Goal: Task Accomplishment & Management: Use online tool/utility

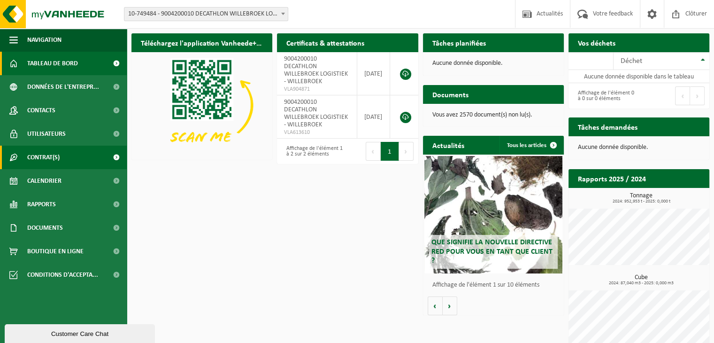
click at [33, 158] on span "Contrat(s)" at bounding box center [43, 157] width 32 height 23
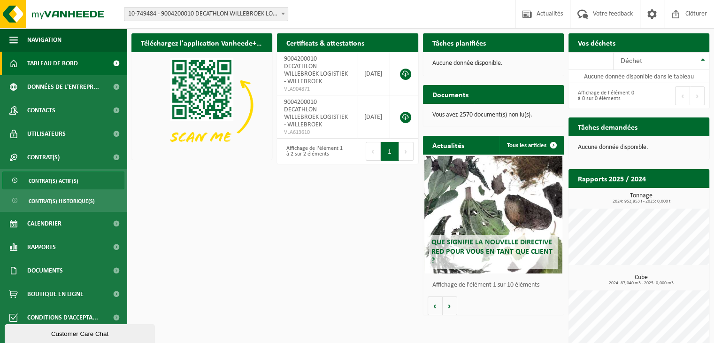
click at [49, 183] on span "Contrat(s) actif(s)" at bounding box center [54, 181] width 50 height 18
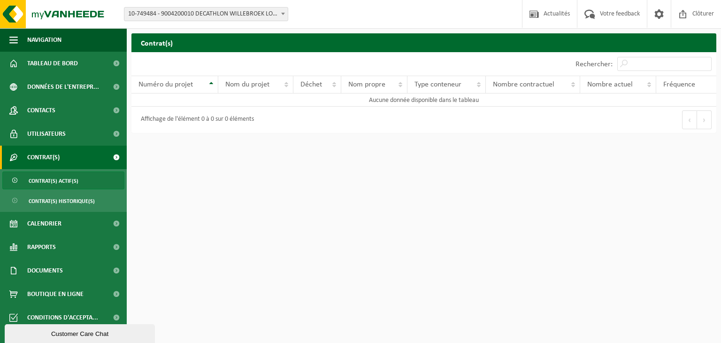
click at [216, 14] on span "10-749484 - 9004200010 DECATHLON WILLEBROEK LOGISTIEK - WILLEBROEK" at bounding box center [205, 14] width 163 height 13
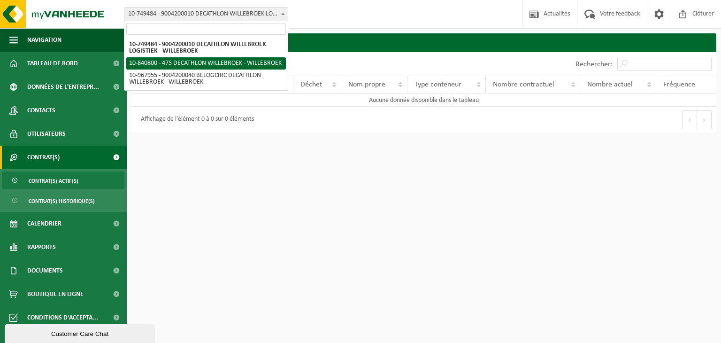
select select "92043"
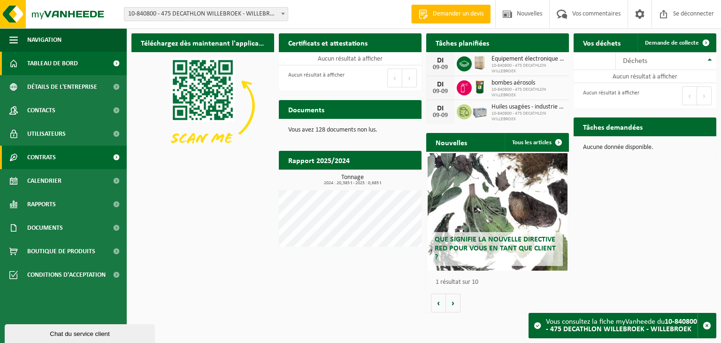
click at [56, 160] on font "Contrats" at bounding box center [41, 157] width 29 height 7
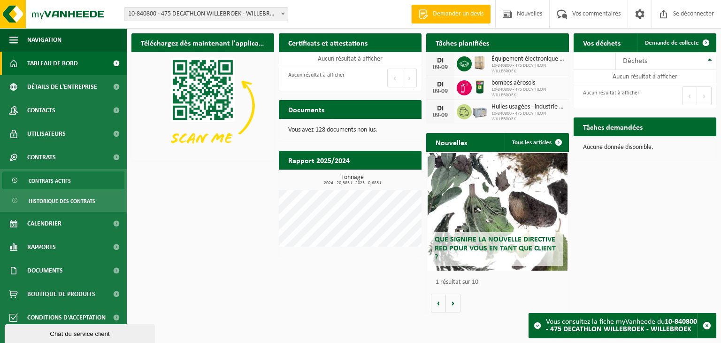
click at [60, 179] on font "Contrats actifs" at bounding box center [50, 181] width 42 height 6
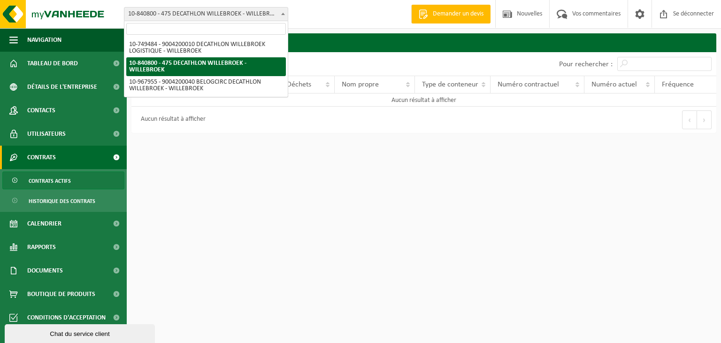
click at [250, 12] on font "10-840800 - 475 DECATHLON WILLEBROEK - WILLEBROEK" at bounding box center [204, 13] width 153 height 7
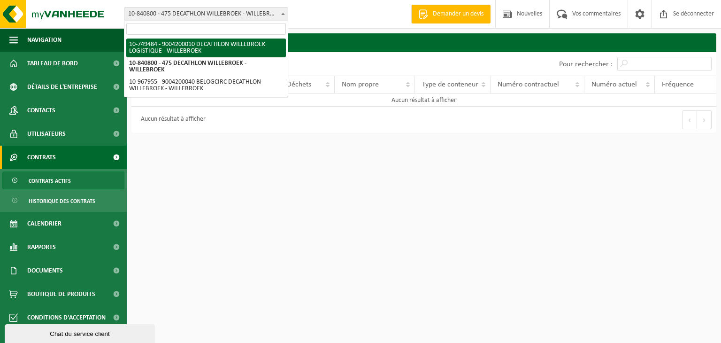
click at [205, 16] on font "10-840800 - 475 DECATHLON WILLEBROEK - WILLEBROEK" at bounding box center [204, 13] width 153 height 7
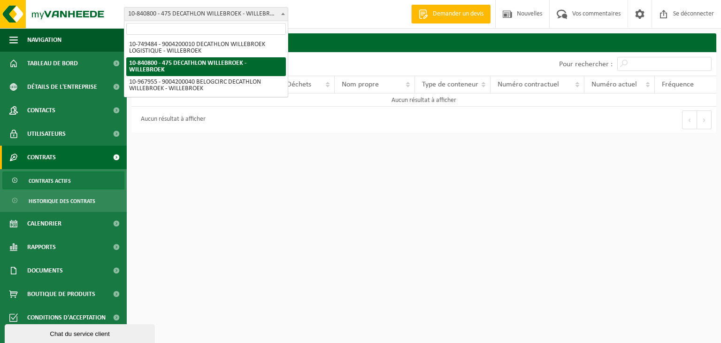
click at [205, 16] on font "10-840800 - 475 DECATHLON WILLEBROEK - WILLEBROEK" at bounding box center [204, 13] width 153 height 7
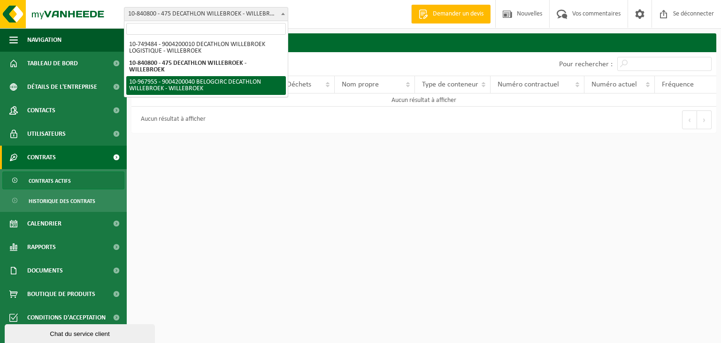
select select "154029"
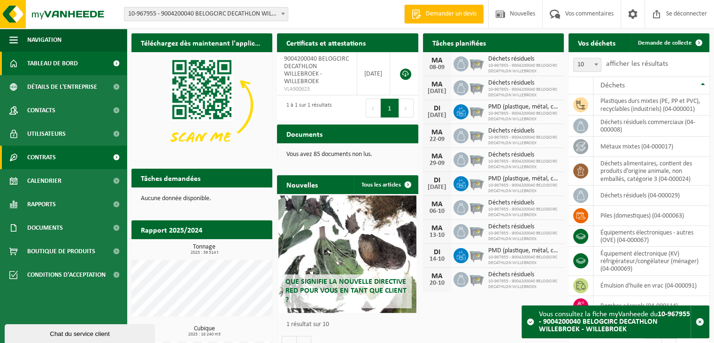
click at [58, 161] on link "Contrats" at bounding box center [63, 157] width 127 height 23
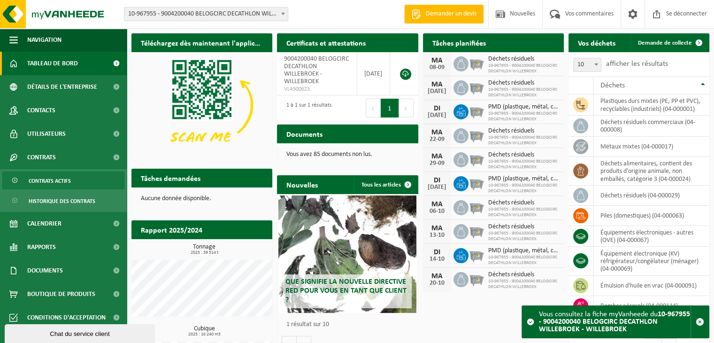
click at [62, 182] on font "Contrats actifs" at bounding box center [50, 181] width 42 height 6
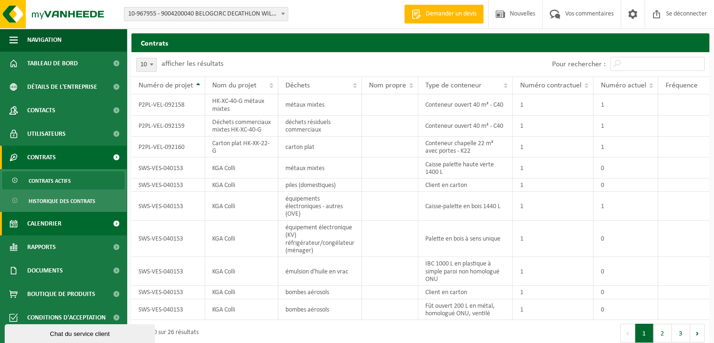
click at [44, 228] on span "Calendrier" at bounding box center [44, 223] width 34 height 23
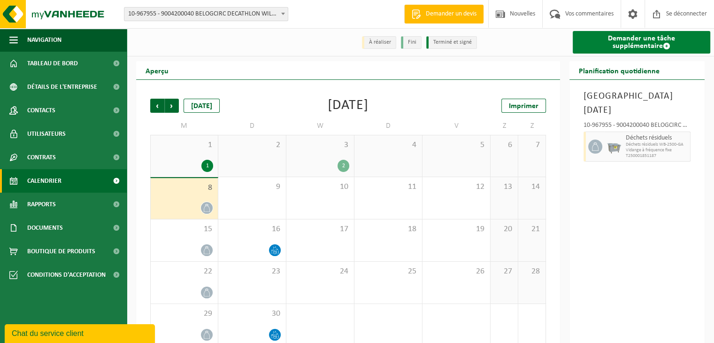
click at [646, 44] on font "Demander une tâche supplémentaire" at bounding box center [641, 42] width 67 height 15
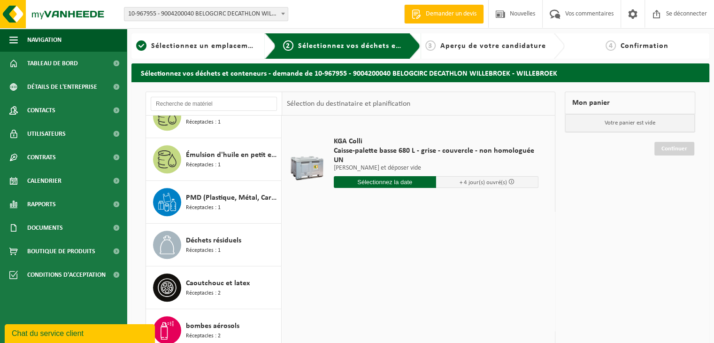
scroll to position [613, 0]
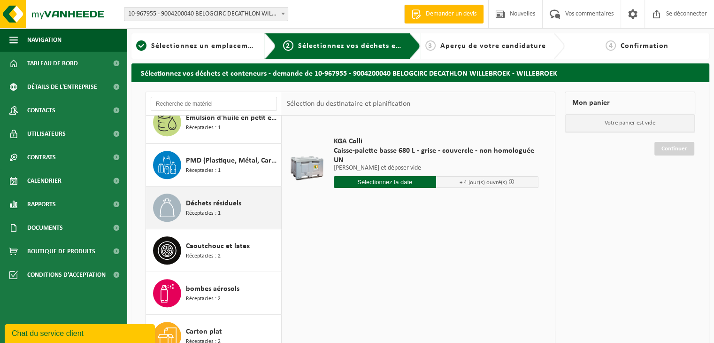
click at [219, 210] on font "Réceptacles : 1" at bounding box center [203, 213] width 35 height 6
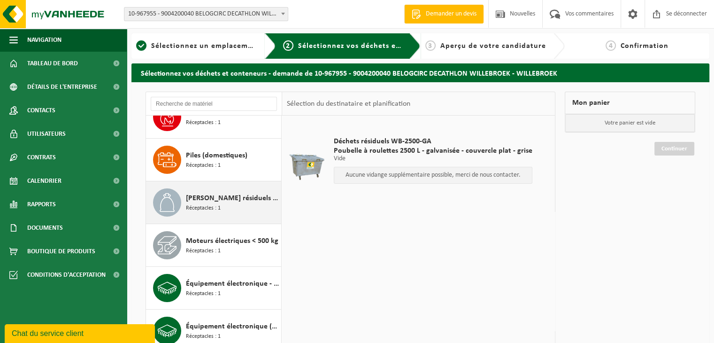
click at [224, 200] on font "Déchets résiduels commerciaux" at bounding box center [251, 198] width 130 height 8
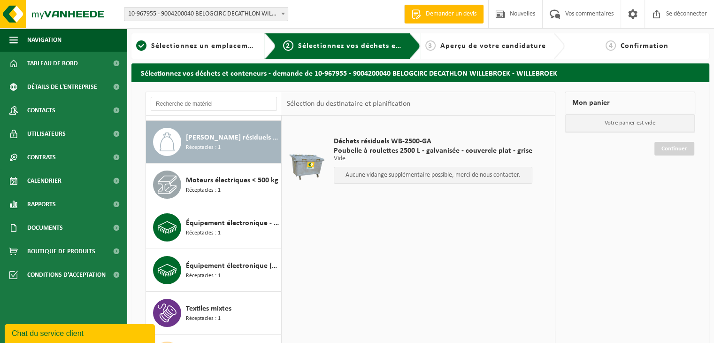
scroll to position [170, 0]
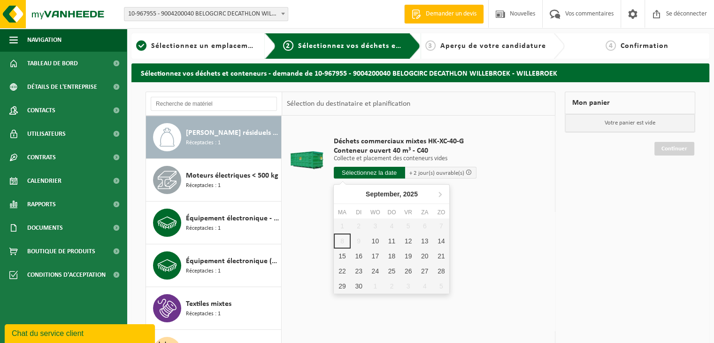
click at [368, 168] on input "text" at bounding box center [369, 173] width 71 height 12
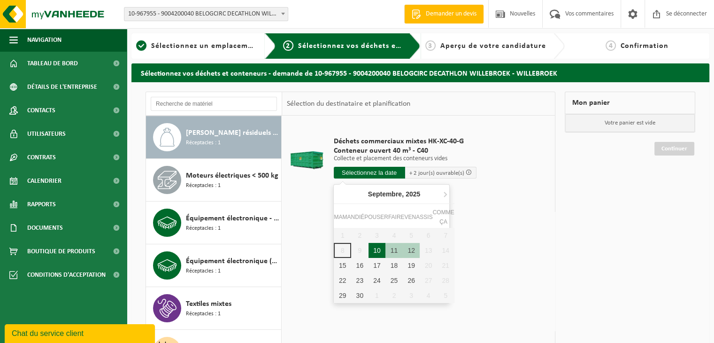
click at [377, 247] on font "10" at bounding box center [377, 250] width 8 height 8
type input "Van 2025-09-10"
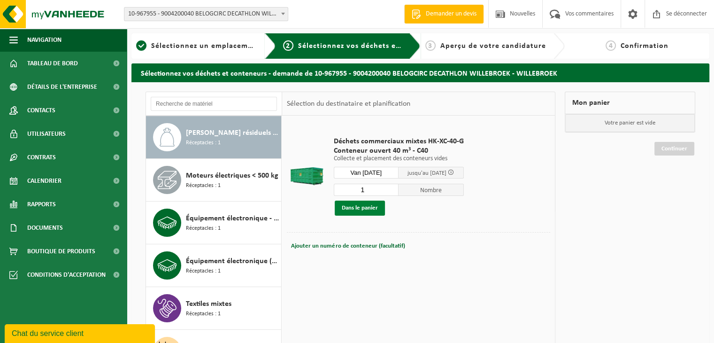
click at [351, 205] on font "Dans le panier" at bounding box center [360, 208] width 36 height 6
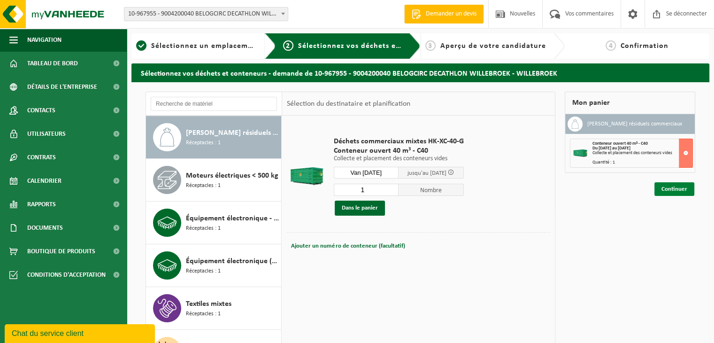
click at [670, 186] on font "Continuer" at bounding box center [674, 189] width 26 height 6
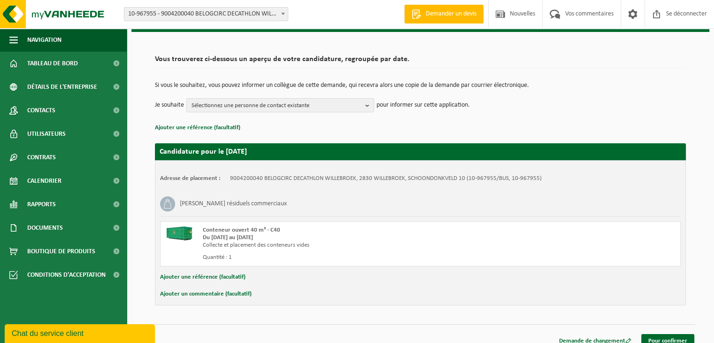
scroll to position [60, 0]
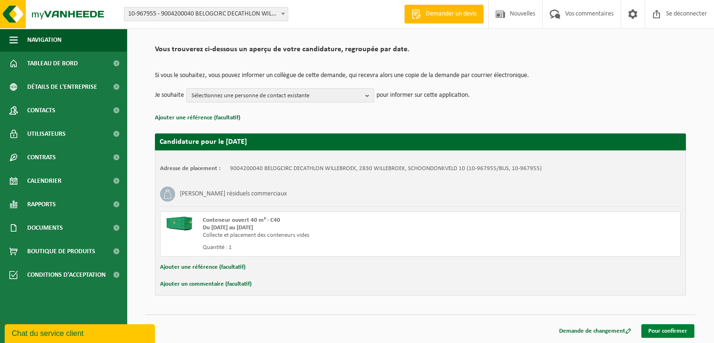
click at [670, 328] on font "Pour confirmer" at bounding box center [667, 331] width 39 height 6
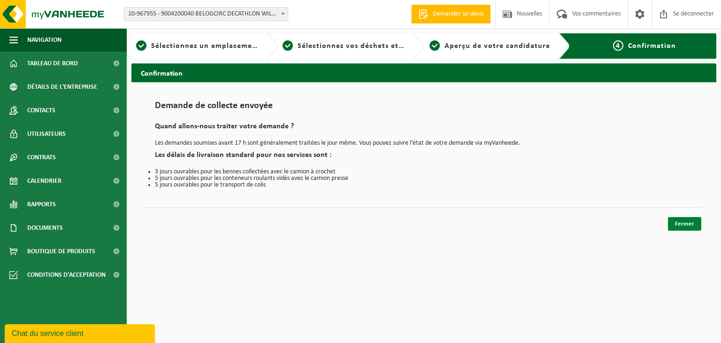
click at [684, 222] on font "Fermer" at bounding box center [684, 224] width 19 height 6
